Goal: Navigation & Orientation: Find specific page/section

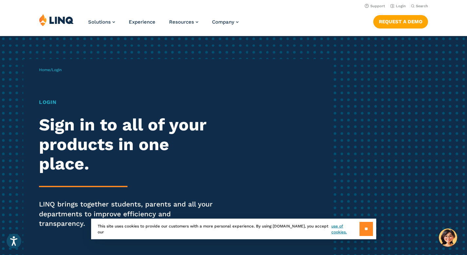
click at [365, 228] on input "**" at bounding box center [366, 229] width 13 height 14
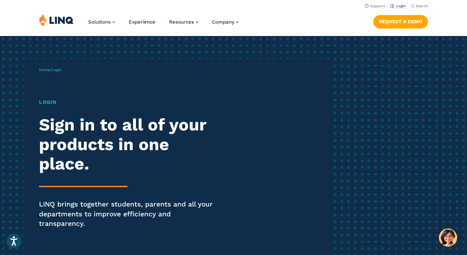
click at [400, 5] on link "Login" at bounding box center [398, 6] width 15 height 4
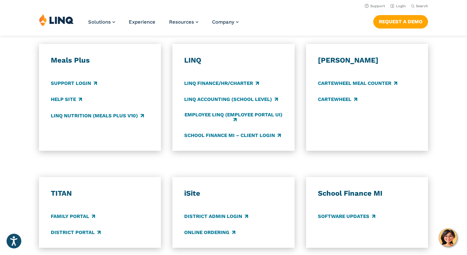
scroll to position [384, 0]
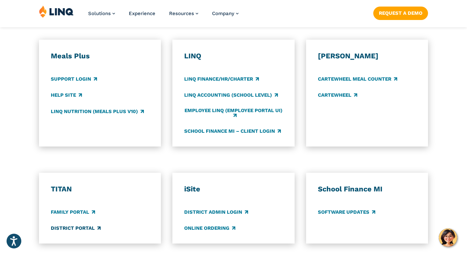
click at [76, 225] on link "District Portal" at bounding box center [76, 228] width 50 height 7
